Goal: Transaction & Acquisition: Purchase product/service

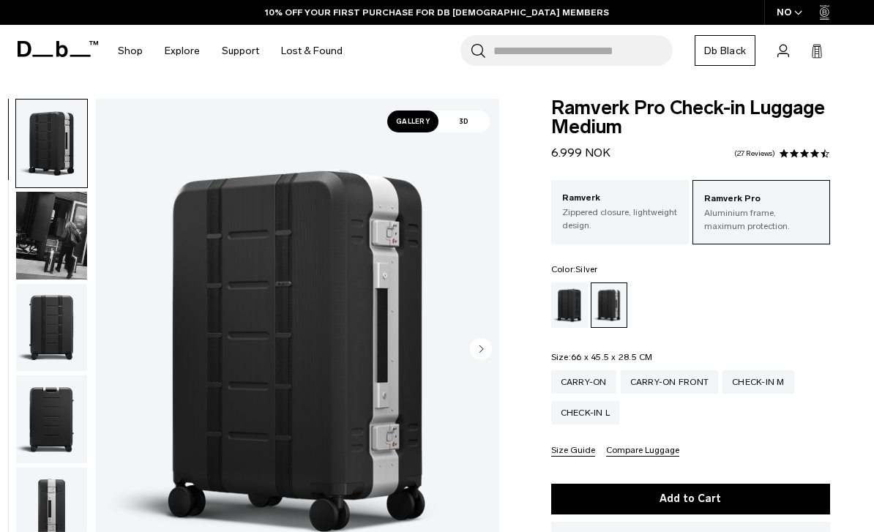
click at [43, 237] on img "button" at bounding box center [51, 236] width 71 height 88
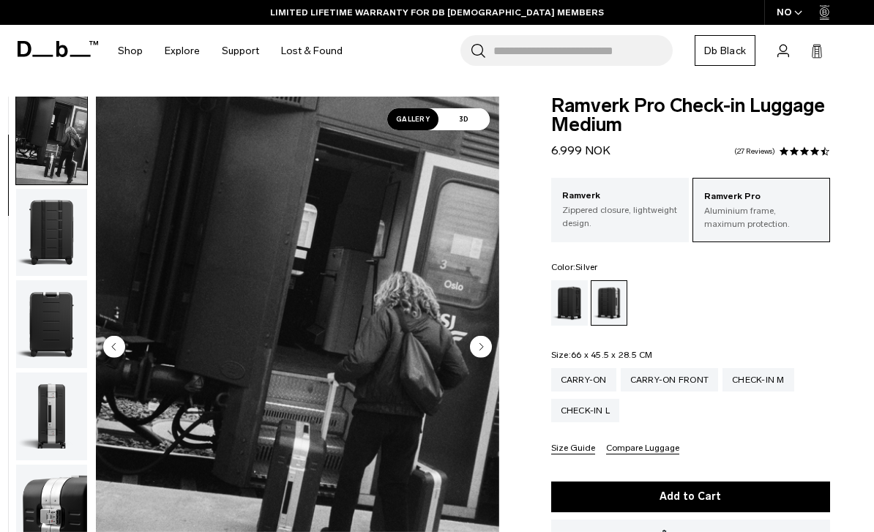
scroll to position [7, 0]
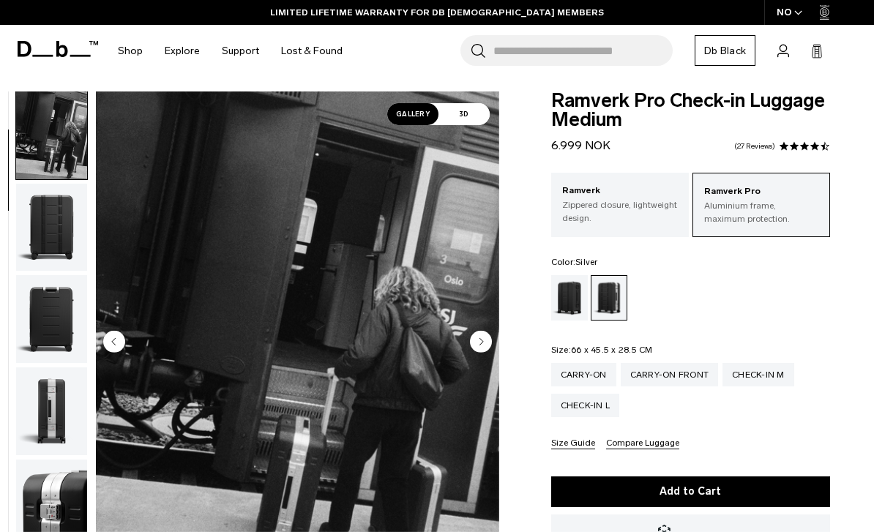
click at [42, 408] on img "button" at bounding box center [51, 411] width 71 height 88
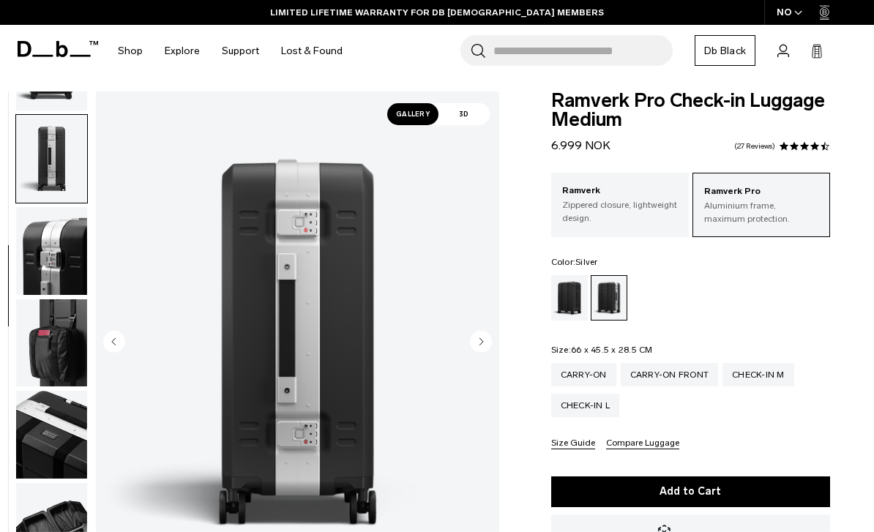
scroll to position [372, 0]
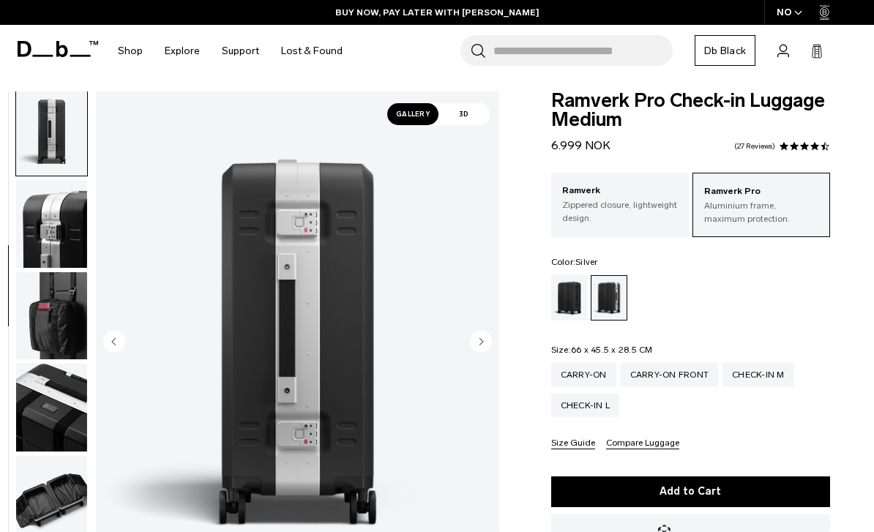
click at [42, 506] on img "button" at bounding box center [51, 500] width 71 height 88
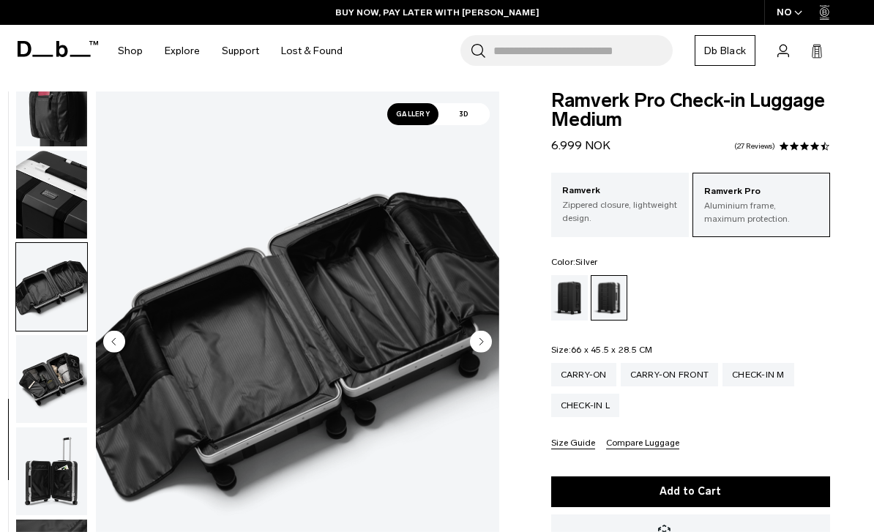
scroll to position [611, 0]
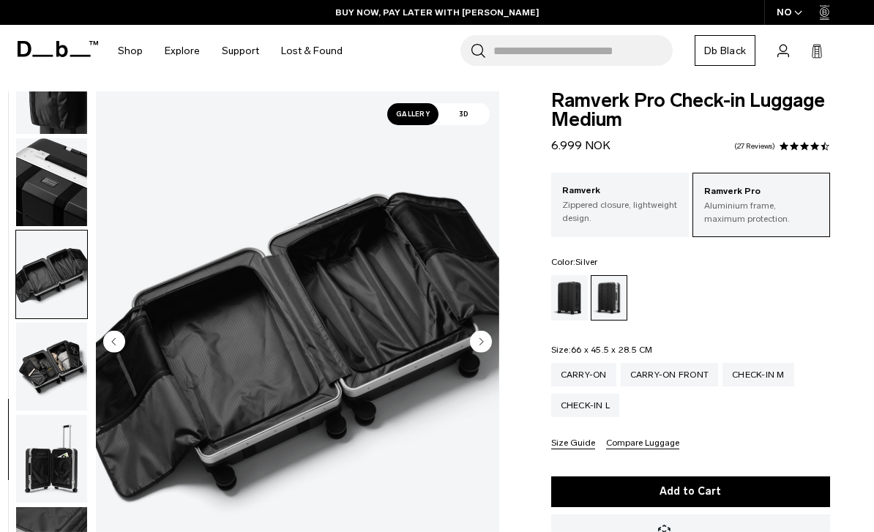
click at [42, 281] on img "button" at bounding box center [51, 274] width 71 height 88
click at [37, 176] on img "button" at bounding box center [51, 182] width 71 height 88
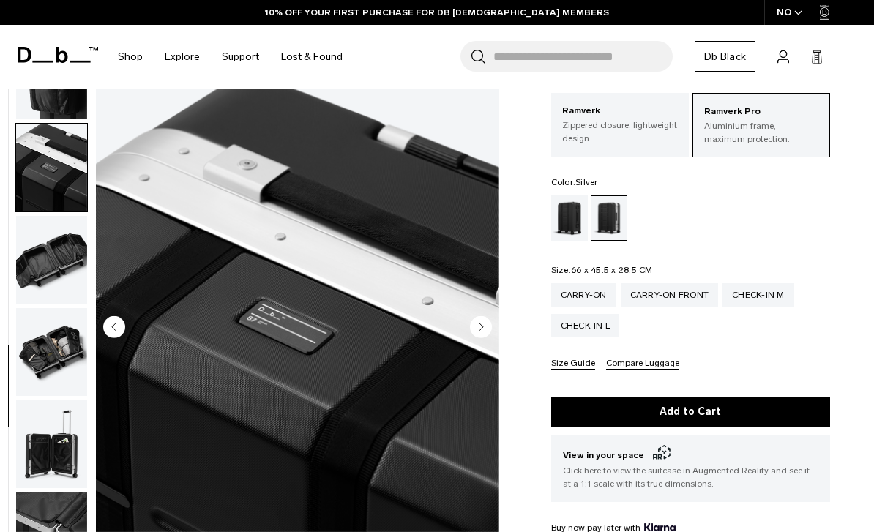
scroll to position [97, 0]
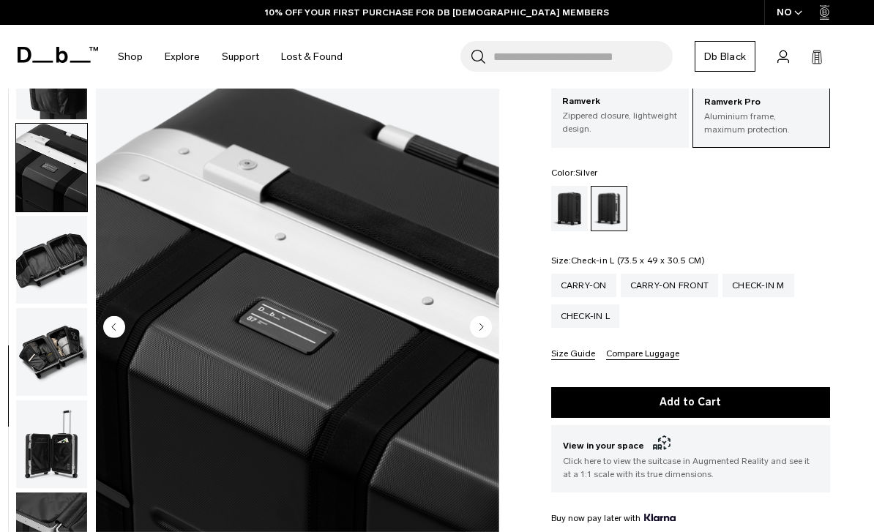
click at [569, 316] on div "Check-in L" at bounding box center [585, 315] width 69 height 23
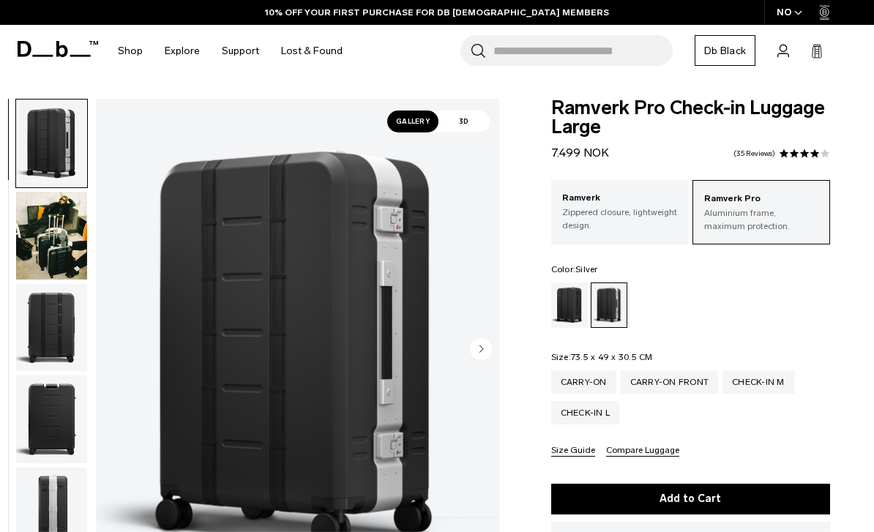
click at [40, 244] on img "button" at bounding box center [51, 236] width 71 height 88
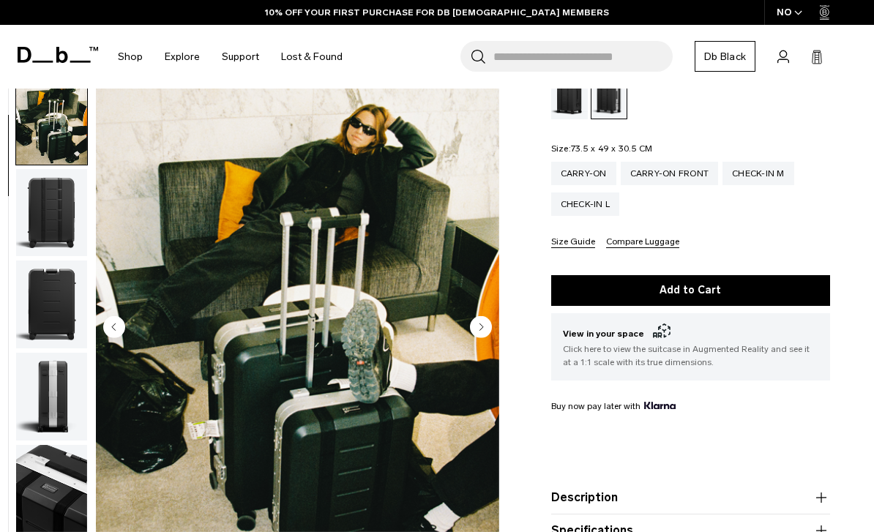
scroll to position [209, 0]
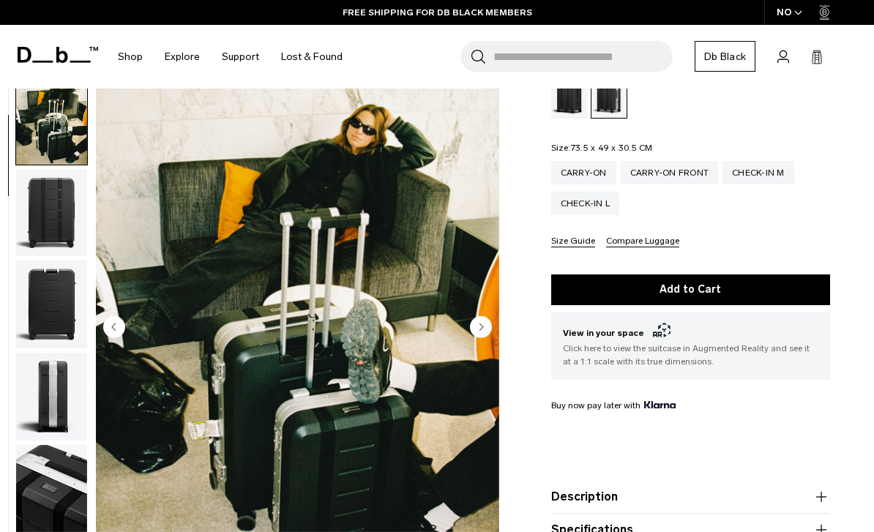
click at [40, 306] on img "button" at bounding box center [51, 304] width 71 height 88
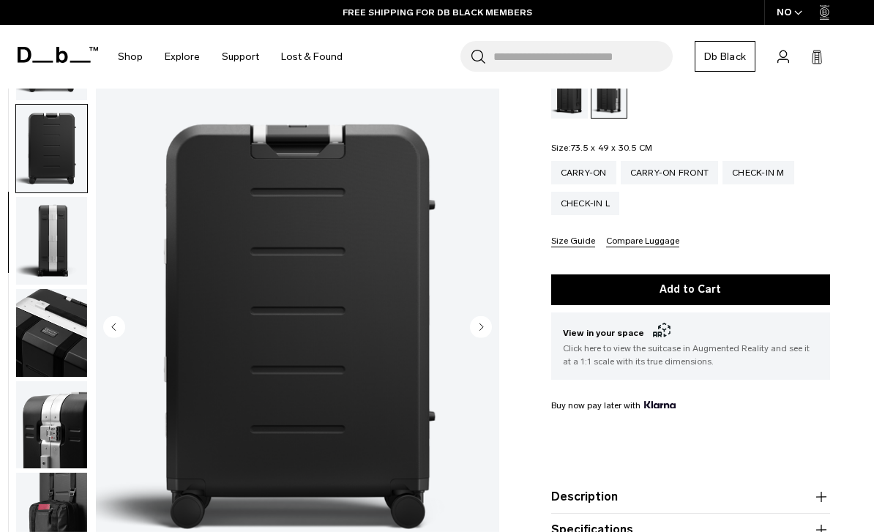
scroll to position [280, 0]
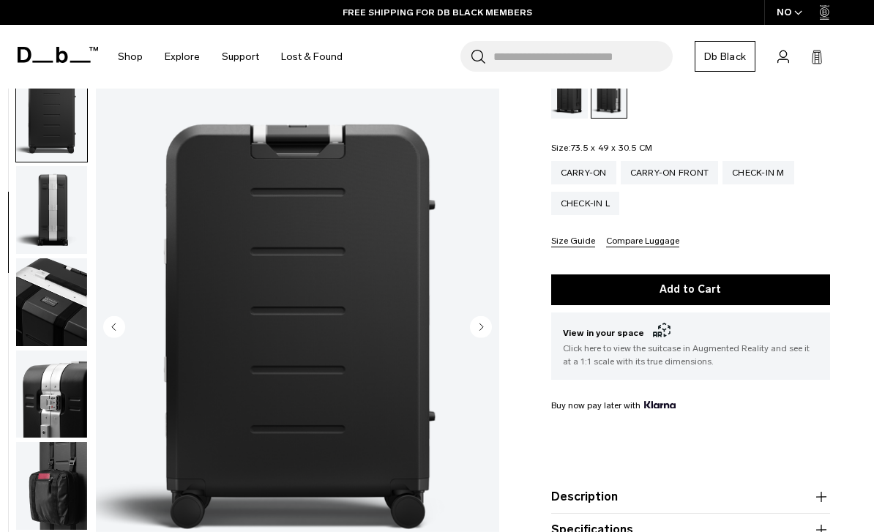
click at [47, 402] on img "button" at bounding box center [51, 394] width 71 height 88
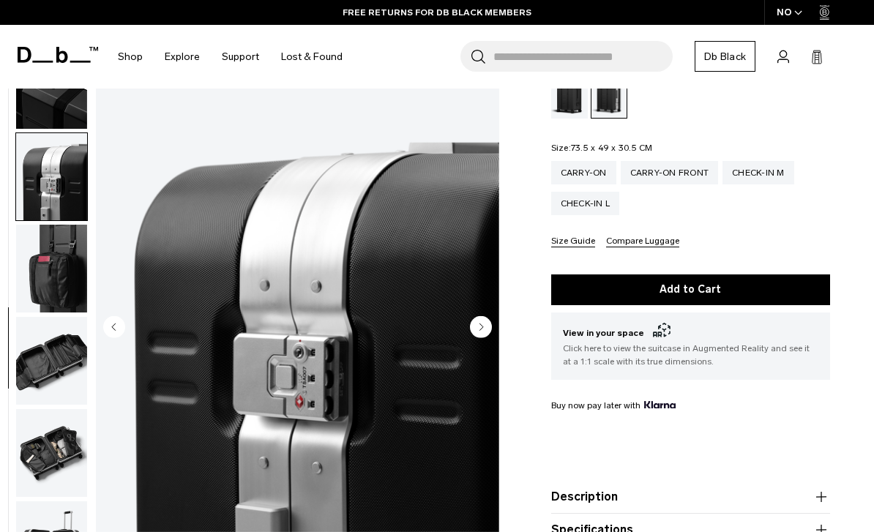
scroll to position [559, 0]
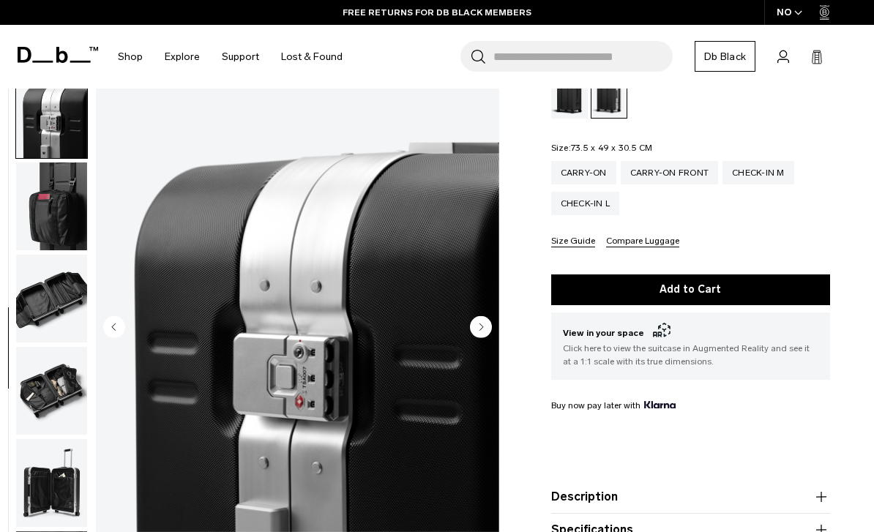
click at [40, 401] on img "button" at bounding box center [51, 391] width 71 height 88
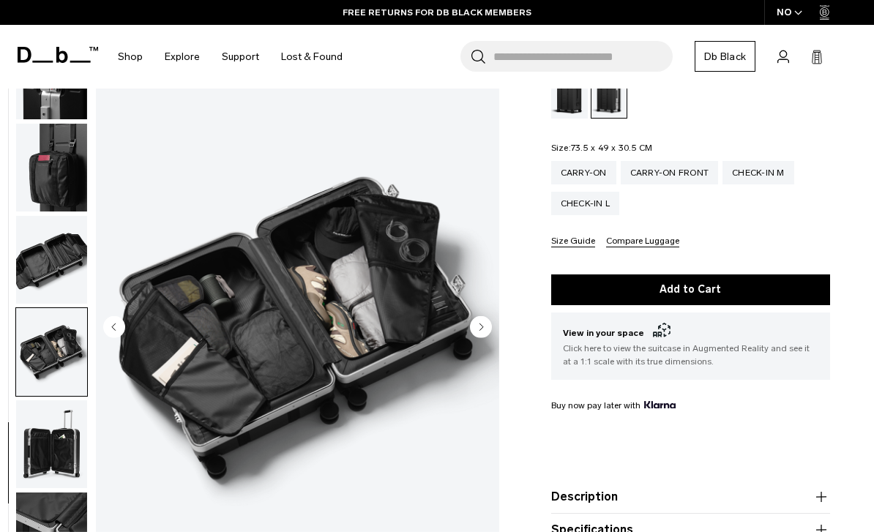
scroll to position [611, 0]
click at [46, 447] on img "button" at bounding box center [51, 444] width 71 height 88
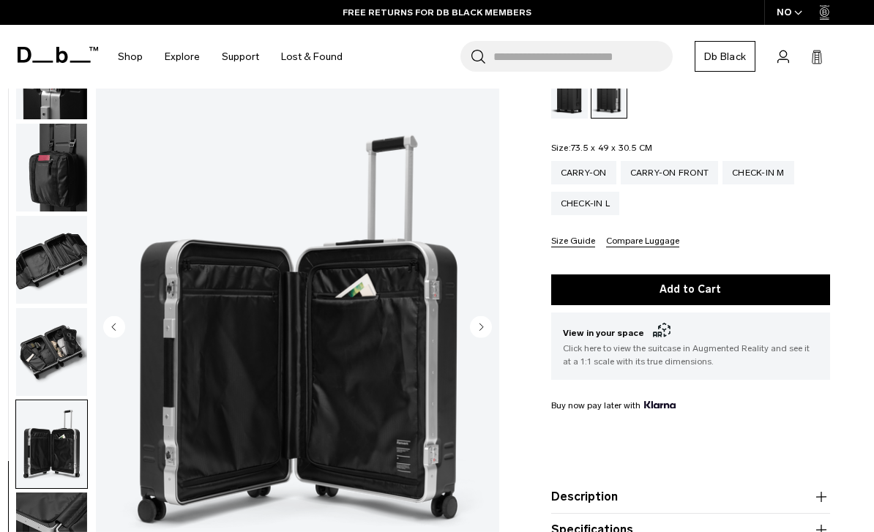
click at [45, 526] on img "button" at bounding box center [51, 536] width 71 height 88
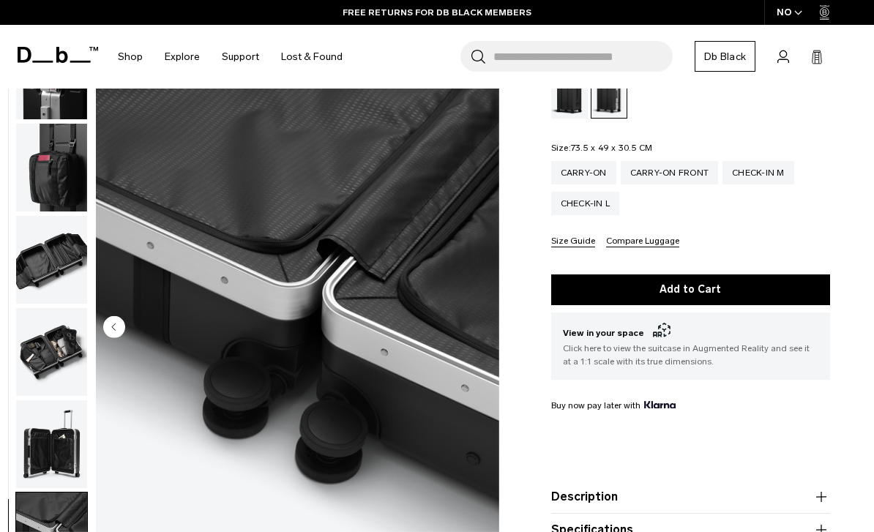
click at [48, 448] on img "button" at bounding box center [51, 444] width 71 height 88
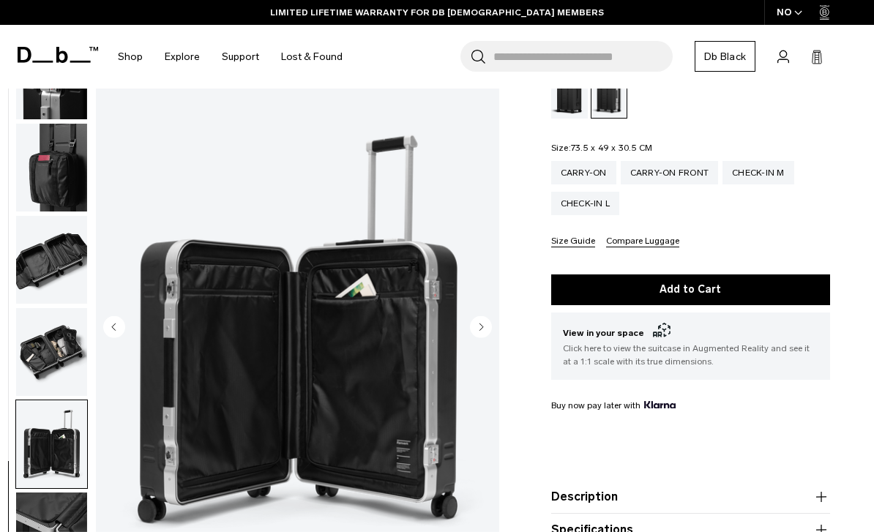
click at [35, 339] on img "button" at bounding box center [51, 352] width 71 height 88
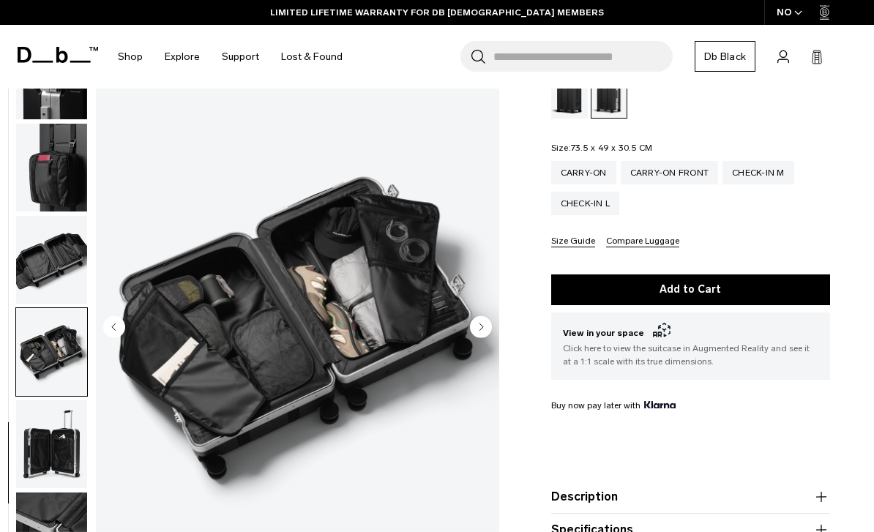
click at [31, 252] on img "button" at bounding box center [51, 260] width 71 height 88
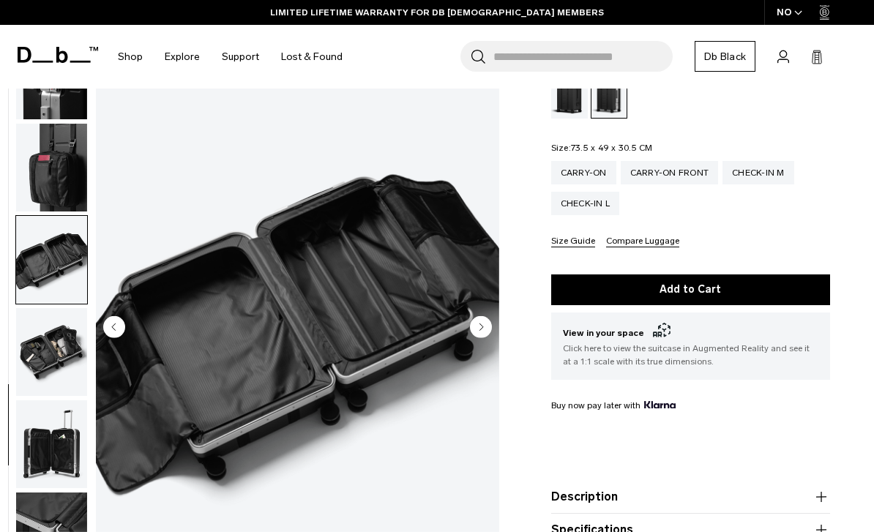
click at [43, 176] on img "button" at bounding box center [51, 168] width 71 height 88
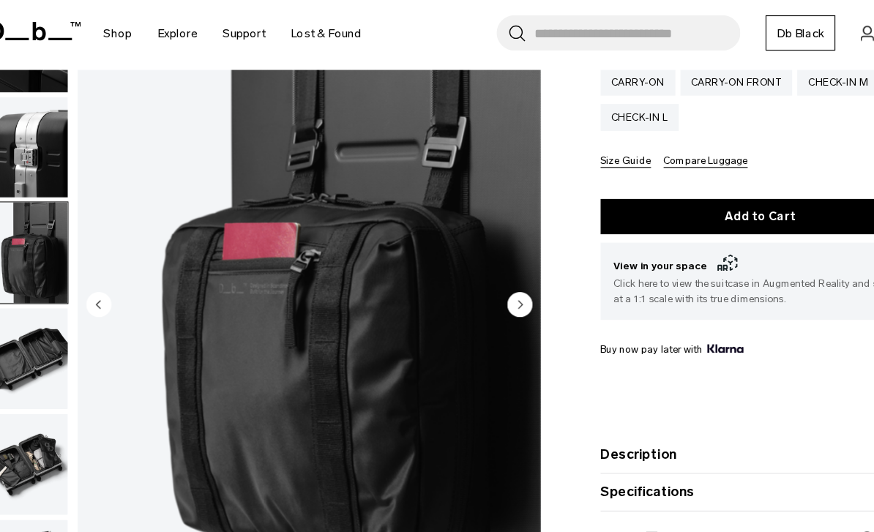
scroll to position [310, 0]
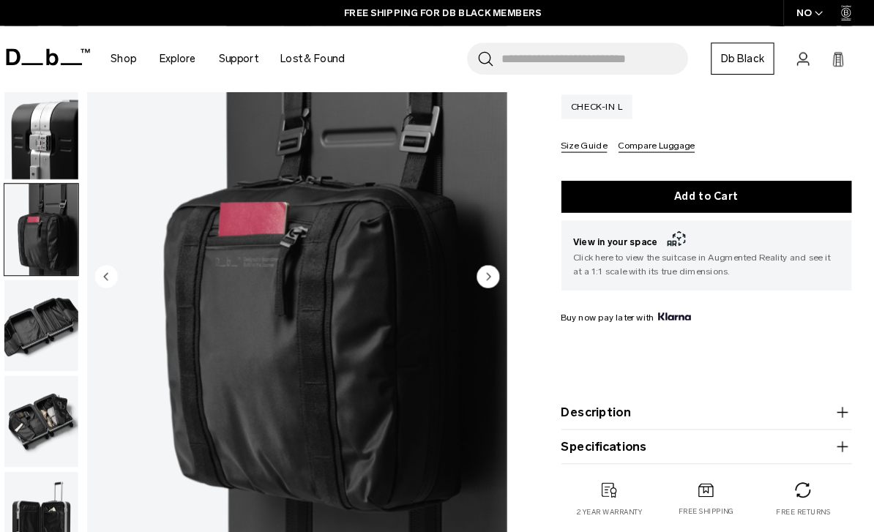
click at [48, 144] on img "button" at bounding box center [51, 129] width 71 height 88
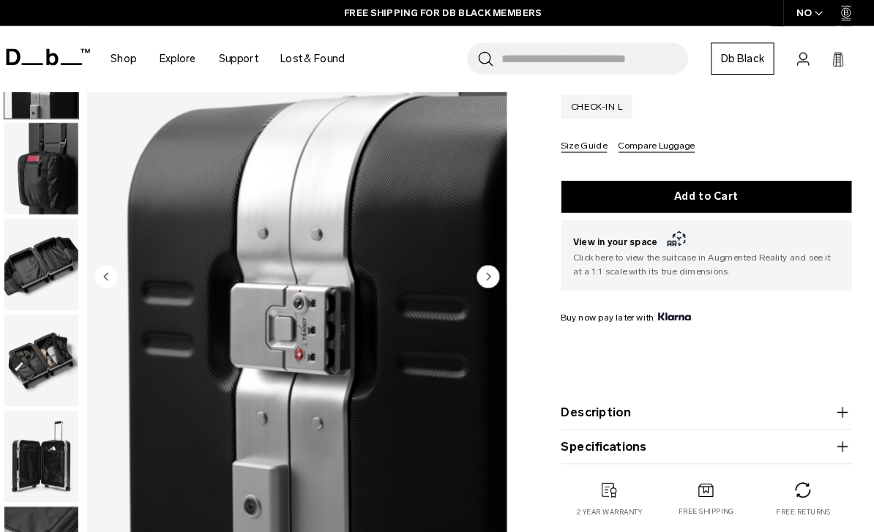
scroll to position [559, 0]
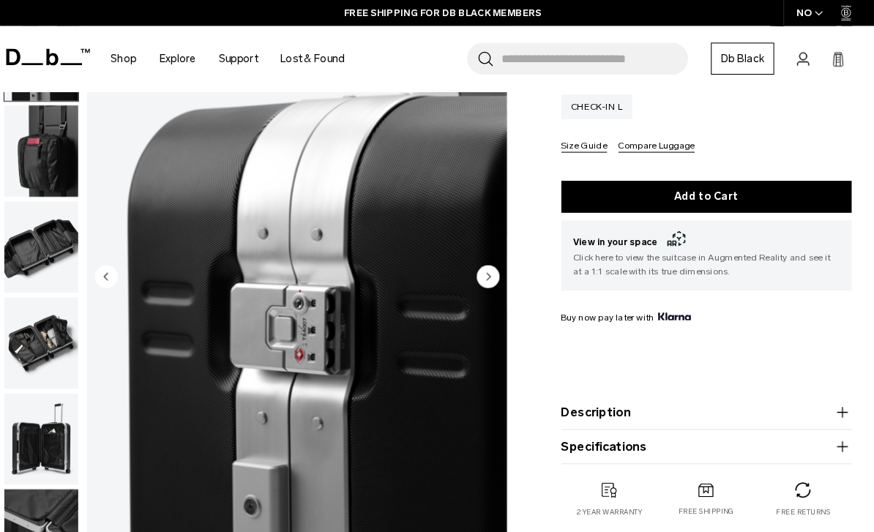
click at [38, 162] on img "button" at bounding box center [51, 145] width 71 height 88
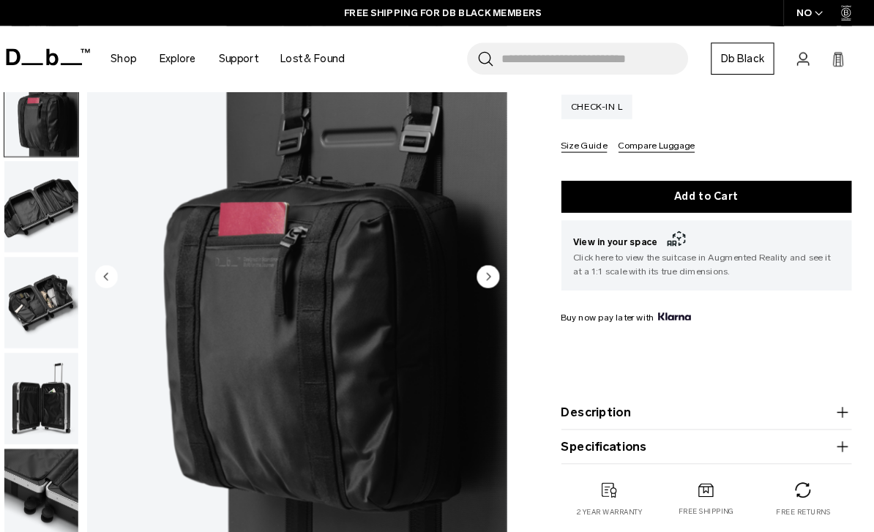
scroll to position [611, 0]
click at [37, 189] on img "button" at bounding box center [51, 198] width 71 height 88
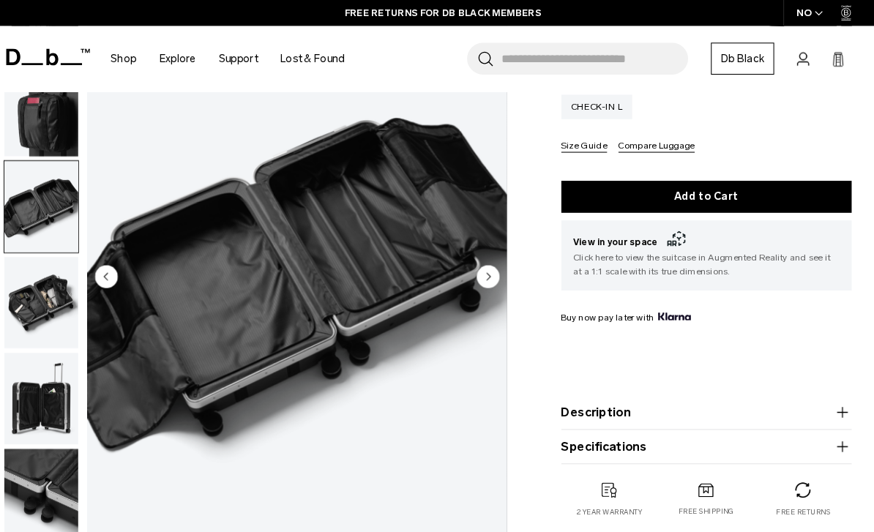
click at [37, 277] on img "button" at bounding box center [51, 291] width 71 height 88
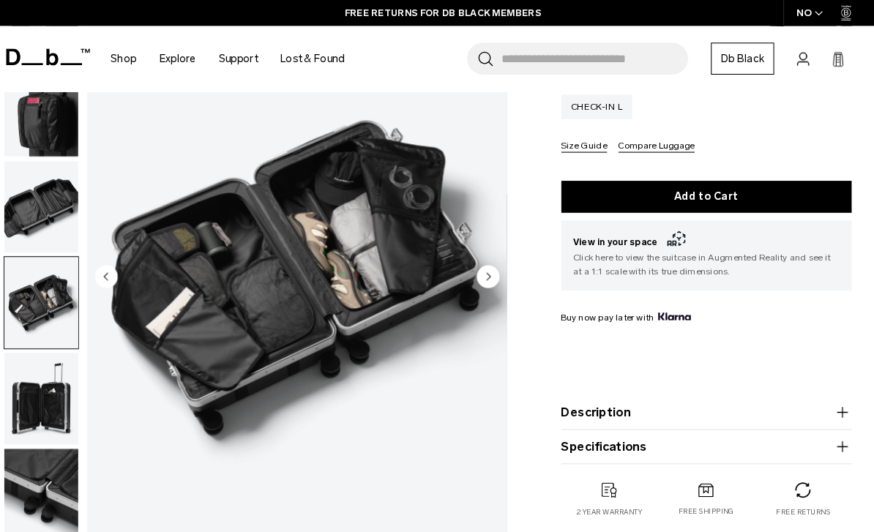
click at [42, 364] on img "button" at bounding box center [51, 383] width 71 height 88
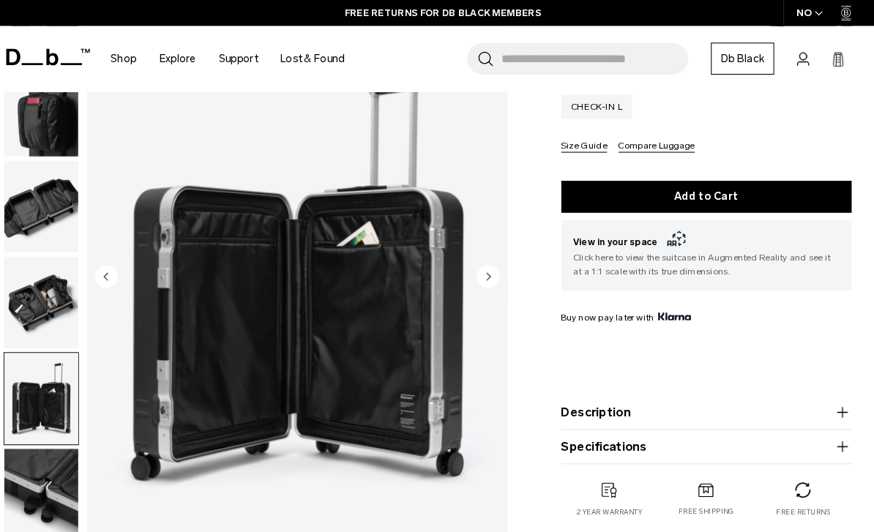
click at [42, 487] on img "button" at bounding box center [51, 474] width 71 height 88
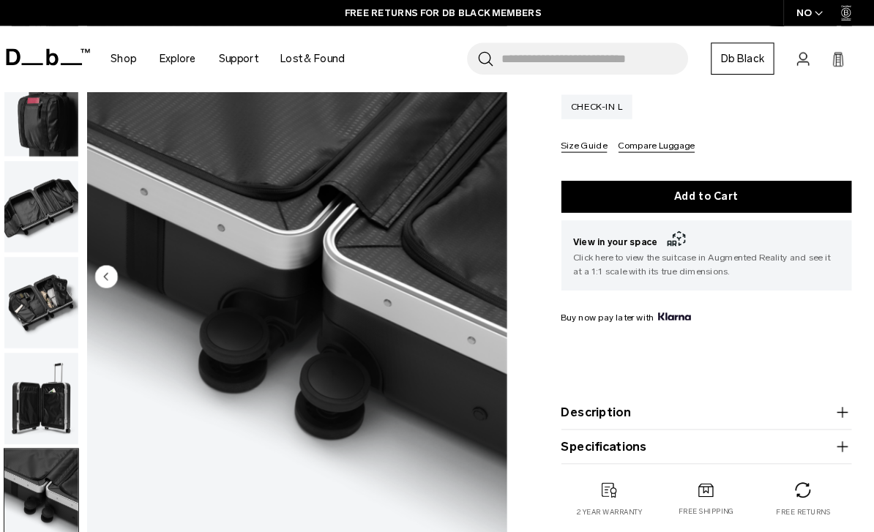
click at [32, 288] on img "button" at bounding box center [51, 291] width 71 height 88
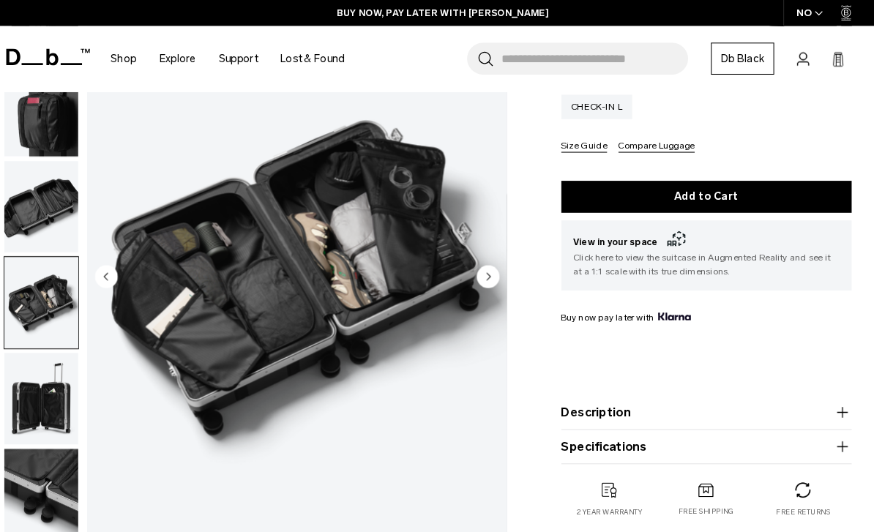
click at [551, 394] on button "Description" at bounding box center [690, 396] width 279 height 18
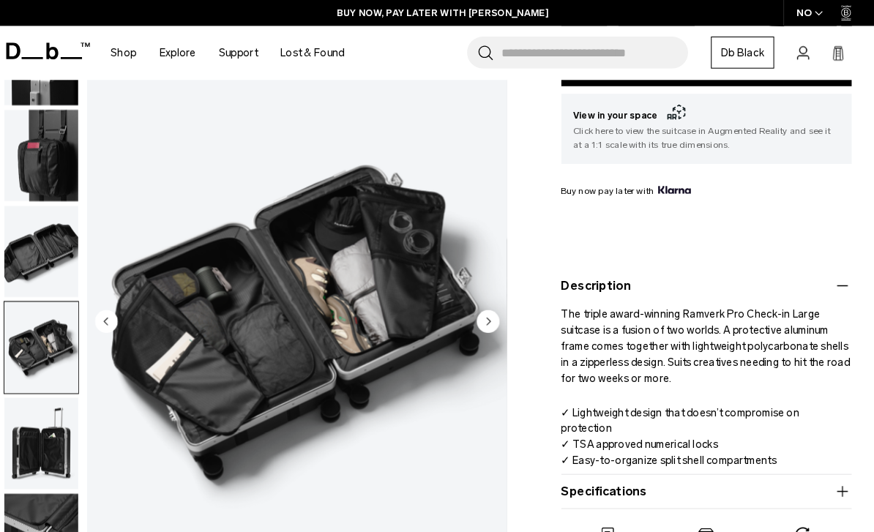
scroll to position [432, 0]
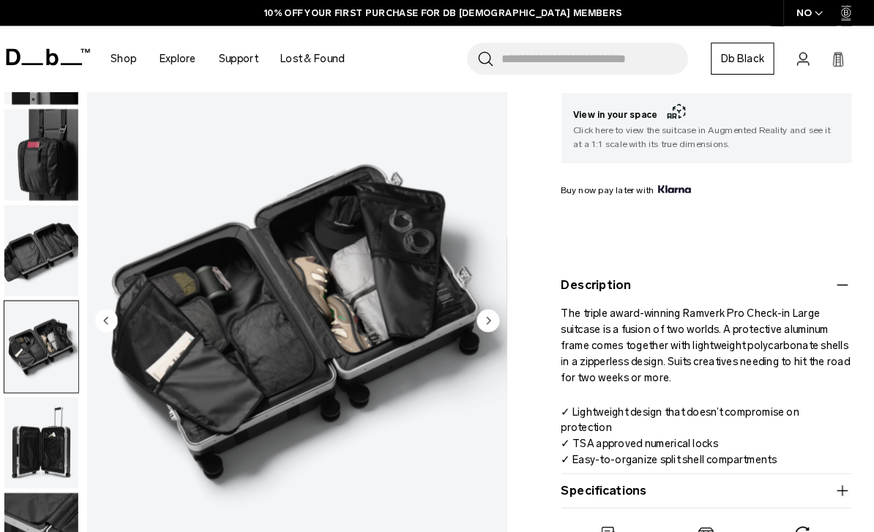
click at [812, 275] on icon "button" at bounding box center [821, 274] width 18 height 18
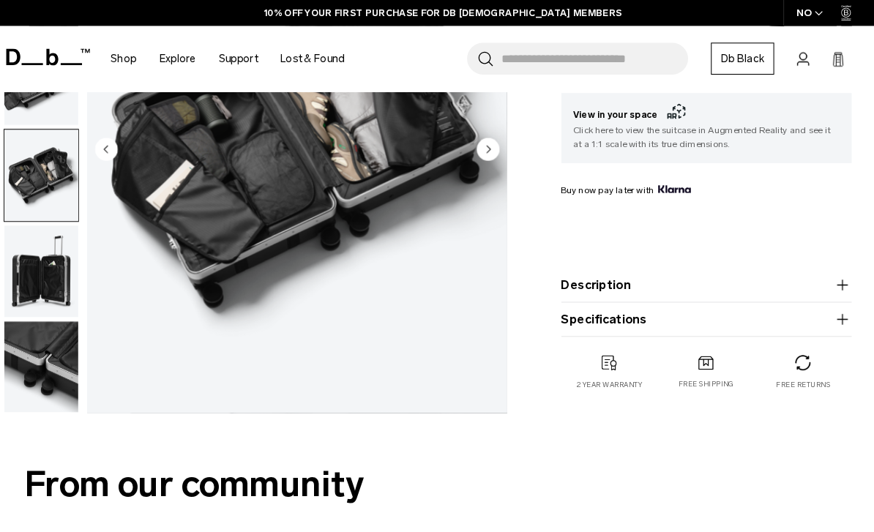
click at [812, 305] on icon "button" at bounding box center [821, 307] width 18 height 18
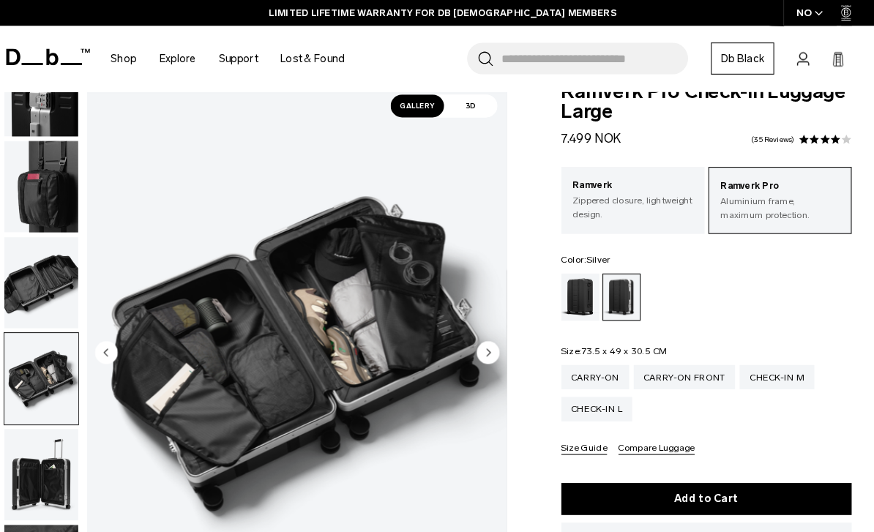
scroll to position [0, 0]
